Goal: Obtain resource: Obtain resource

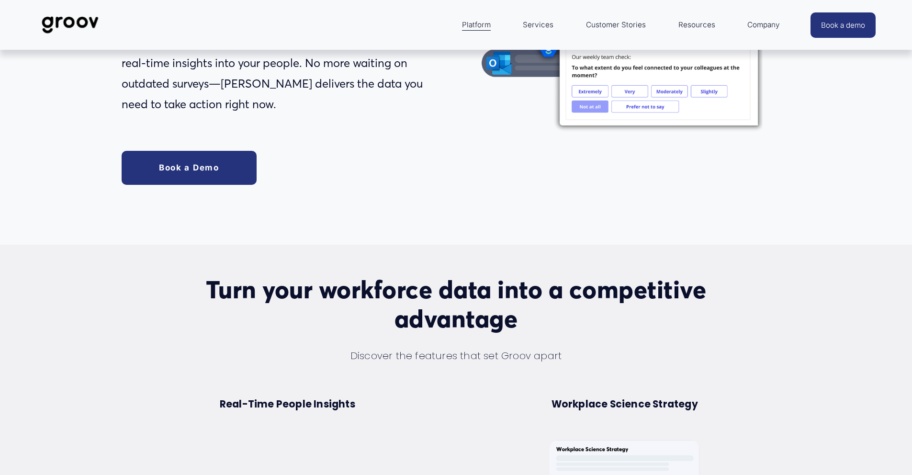
scroll to position [179, 0]
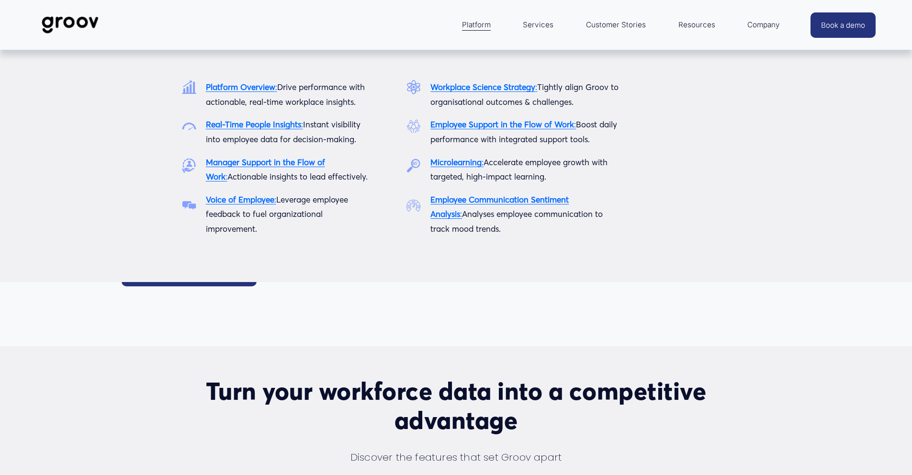
click at [480, 24] on span "Platform" at bounding box center [476, 24] width 29 height 13
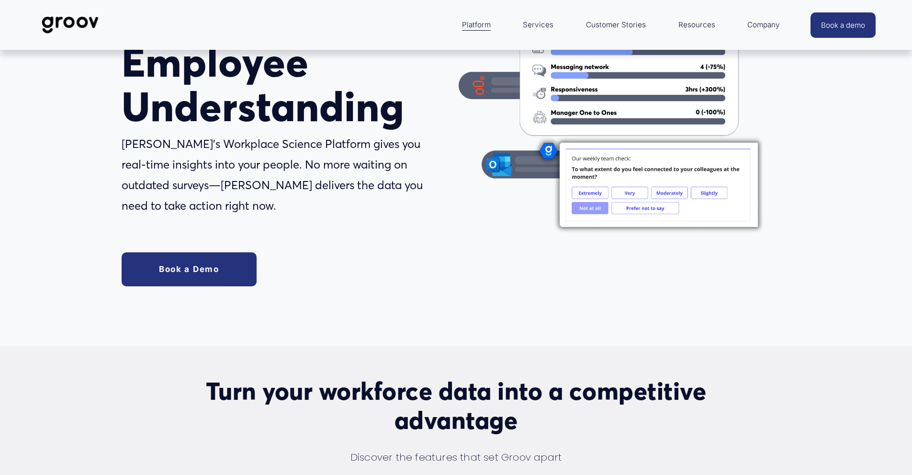
click at [538, 25] on link "Services" at bounding box center [538, 24] width 40 height 23
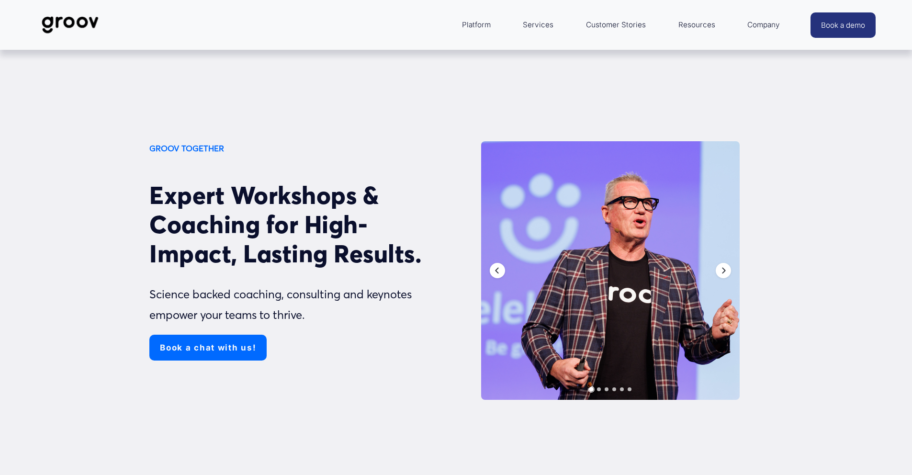
click at [623, 25] on link "Customer Stories" at bounding box center [615, 24] width 69 height 23
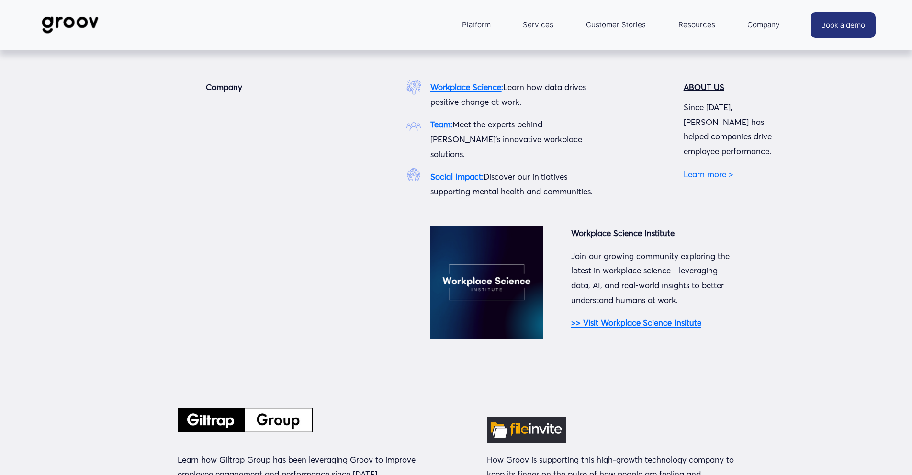
click at [761, 21] on span "Company" at bounding box center [763, 24] width 33 height 13
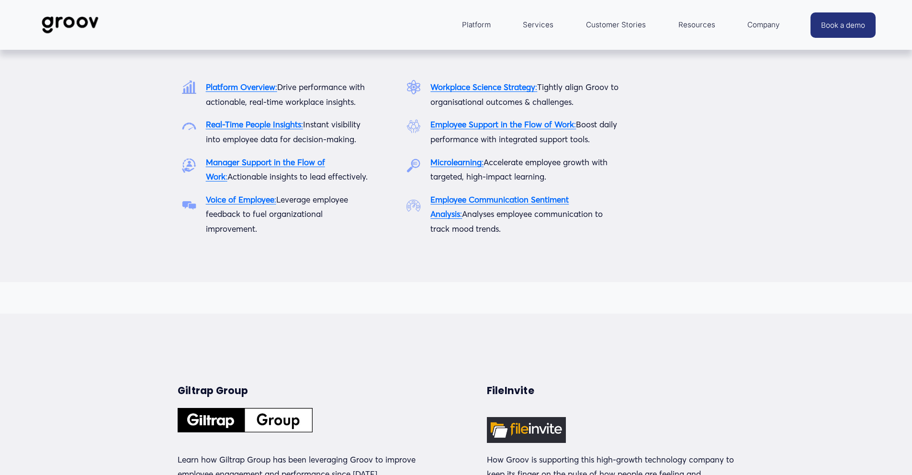
click at [475, 15] on link "Platform" at bounding box center [476, 24] width 38 height 23
click at [246, 89] on strong "Platform Overview" at bounding box center [240, 87] width 69 height 10
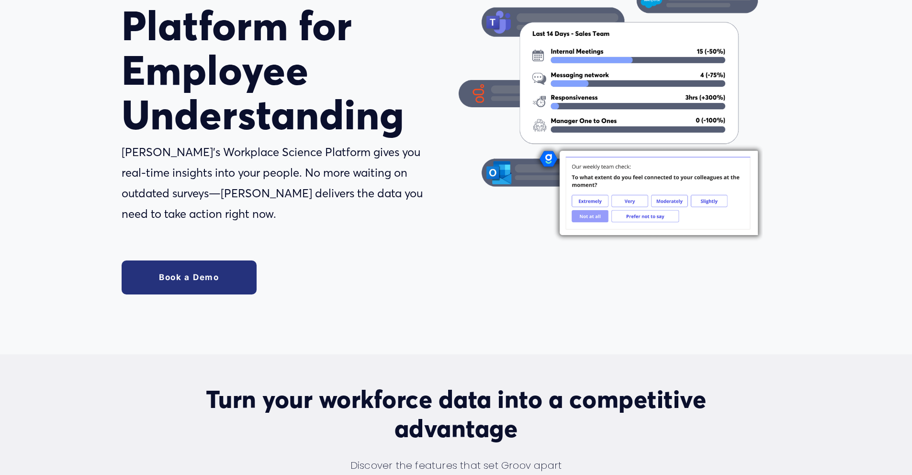
scroll to position [180, 0]
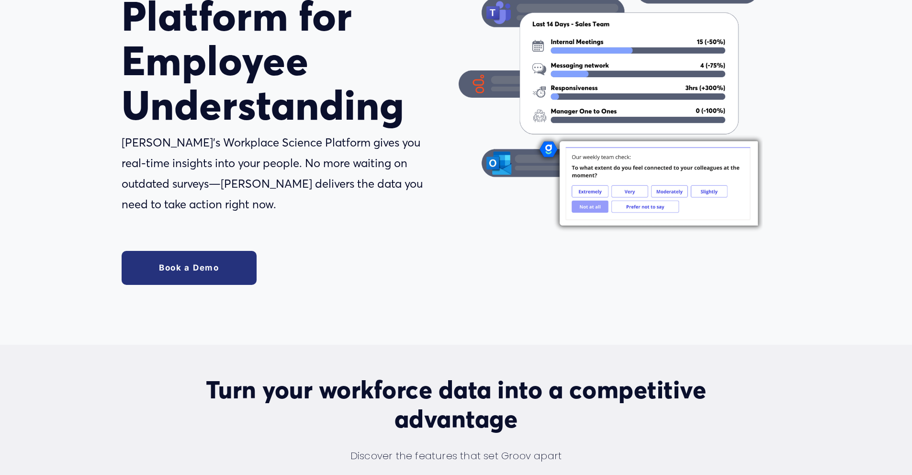
click at [203, 269] on link "Book a Demo" at bounding box center [189, 268] width 135 height 34
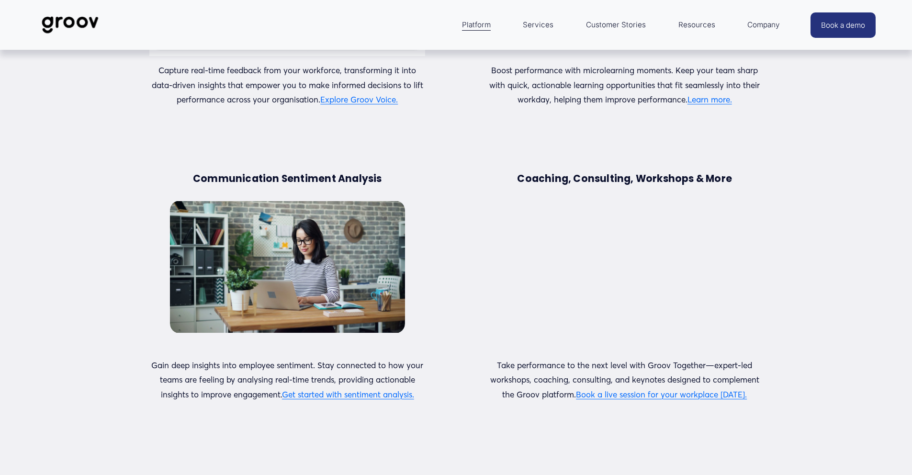
scroll to position [1444, 0]
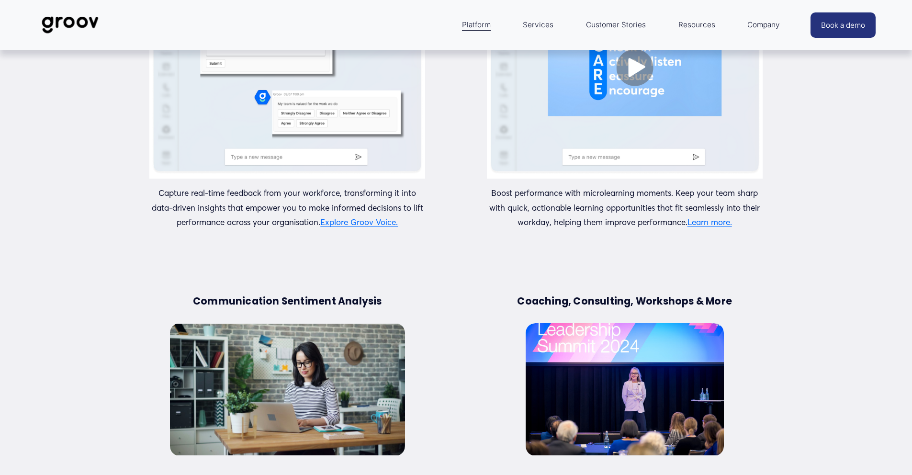
click at [538, 24] on link "Services" at bounding box center [538, 24] width 40 height 23
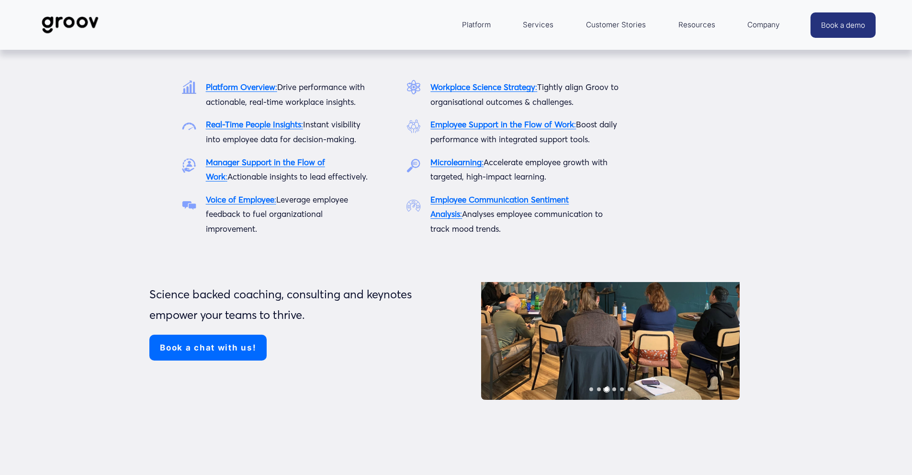
click at [249, 124] on strong "Real-Time People Insights" at bounding box center [253, 124] width 95 height 10
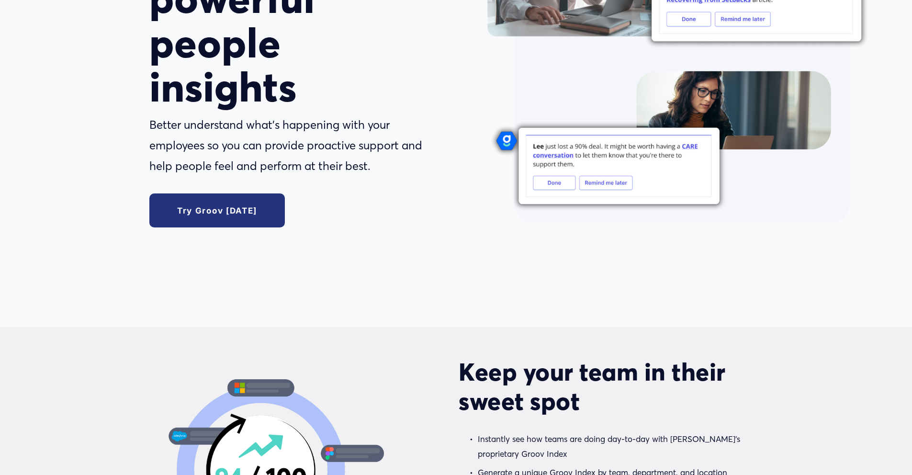
scroll to position [247, 0]
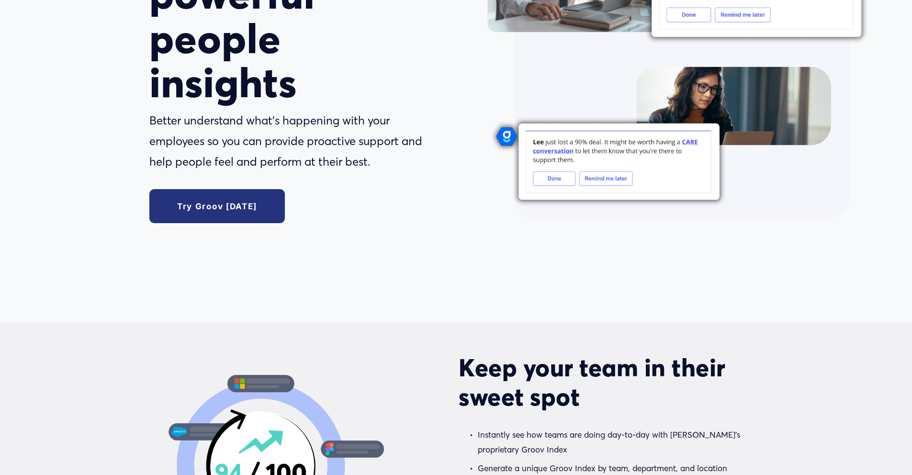
click at [220, 208] on link "Try Groov today" at bounding box center [216, 206] width 135 height 34
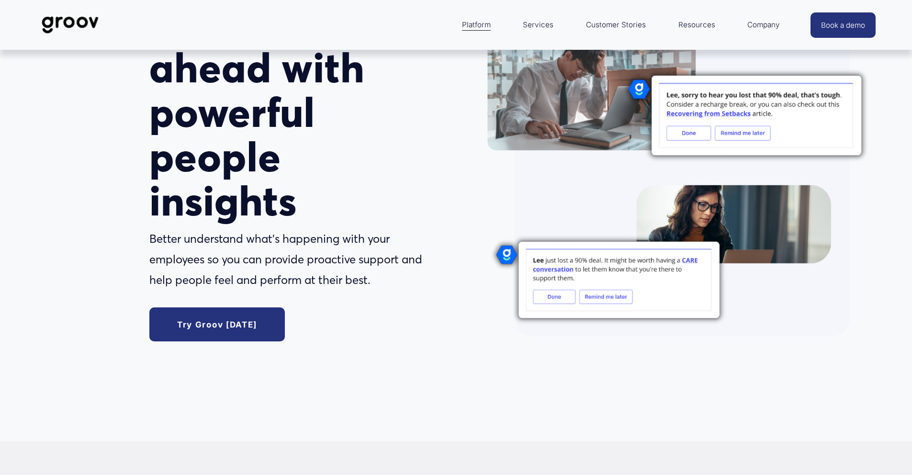
scroll to position [121, 0]
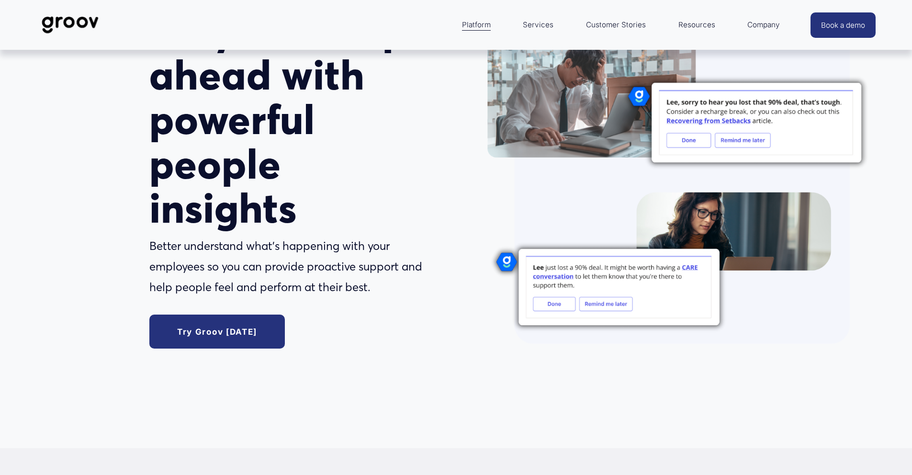
click at [203, 336] on link "Try Groov [DATE]" at bounding box center [216, 332] width 135 height 34
